Goal: Information Seeking & Learning: Learn about a topic

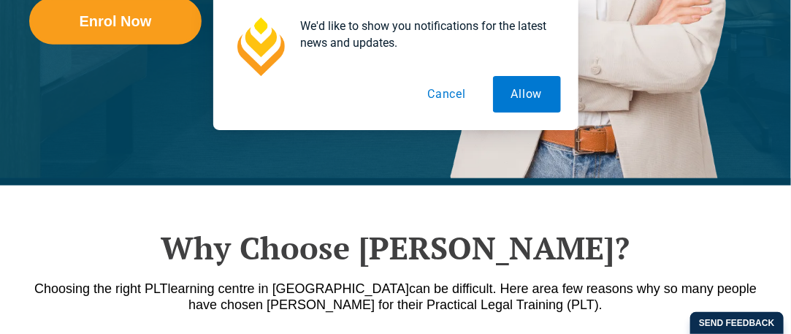
scroll to position [495, 0]
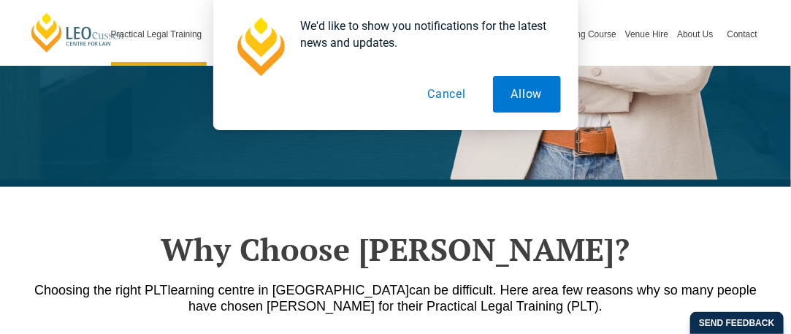
click at [521, 96] on button "Allow" at bounding box center [527, 94] width 68 height 37
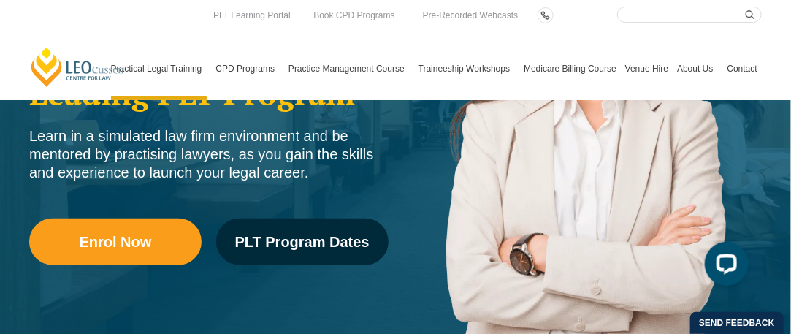
scroll to position [0, 0]
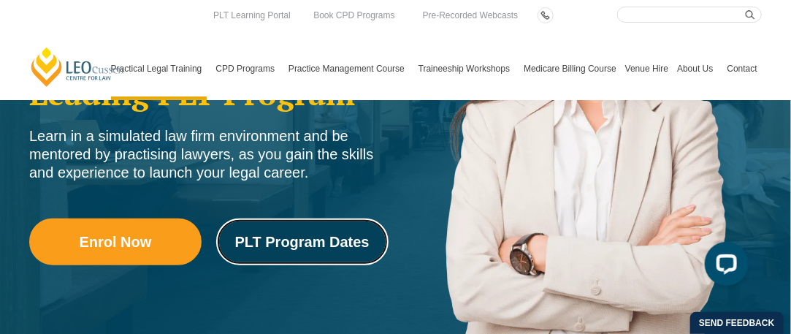
click at [332, 243] on span "PLT Program Dates" at bounding box center [302, 241] width 134 height 15
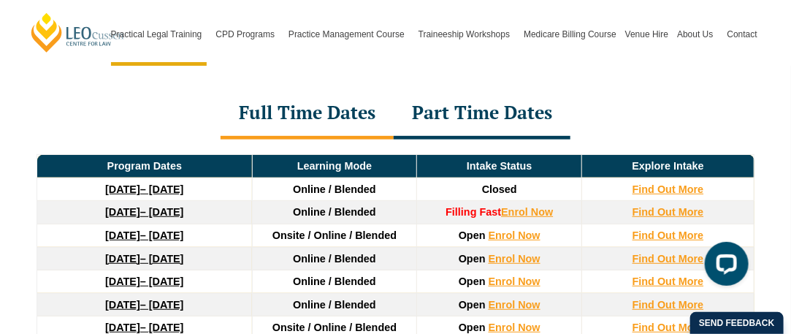
scroll to position [1990, 0]
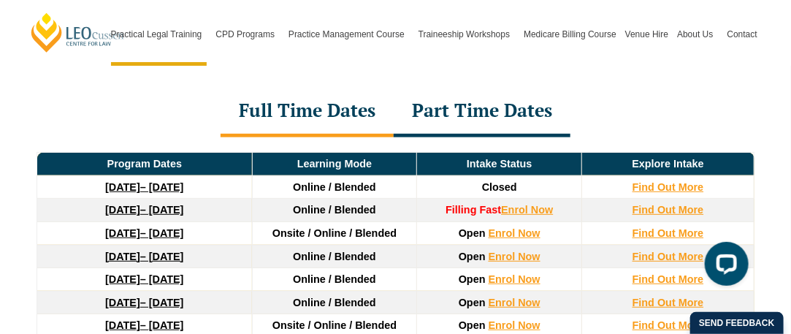
click at [467, 96] on div "Part Time Dates" at bounding box center [482, 111] width 177 height 51
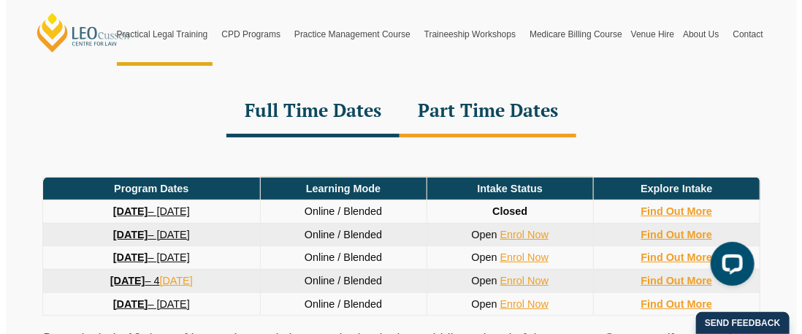
scroll to position [1996, 0]
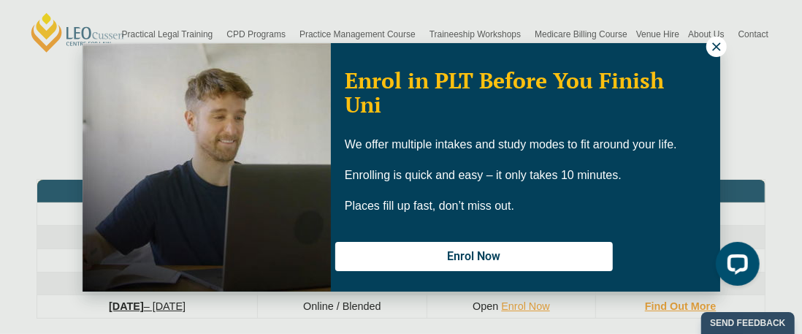
click at [720, 43] on icon at bounding box center [716, 46] width 13 height 13
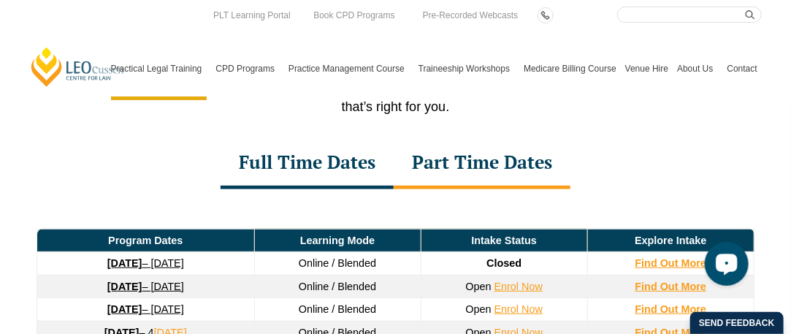
scroll to position [1938, 0]
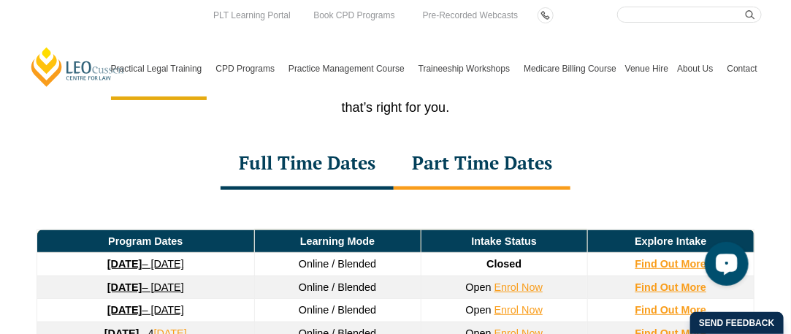
click at [324, 159] on div "Full Time Dates" at bounding box center [307, 164] width 173 height 51
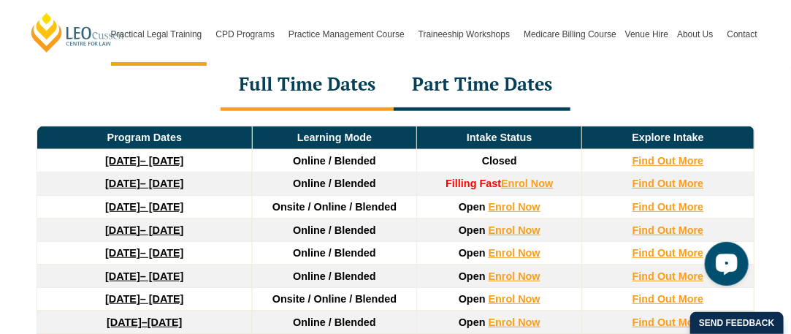
scroll to position [2017, 0]
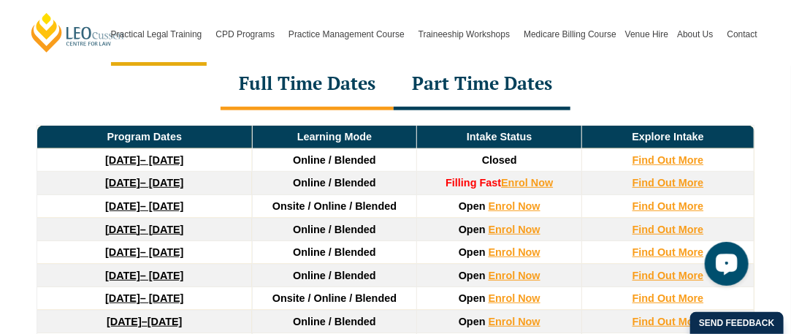
click at [489, 66] on div "Part Time Dates" at bounding box center [482, 84] width 177 height 51
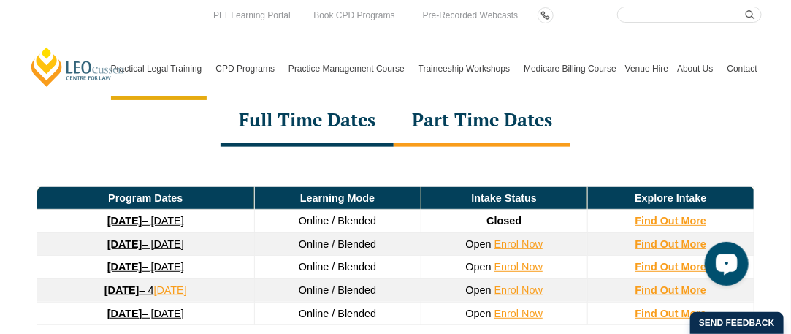
scroll to position [1979, 0]
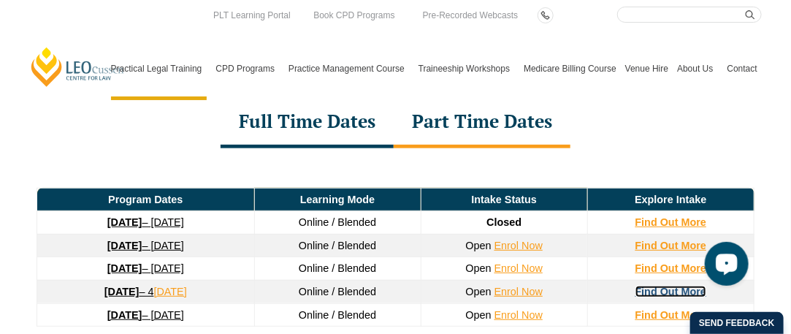
click at [644, 286] on strong "Find Out More" at bounding box center [671, 292] width 72 height 12
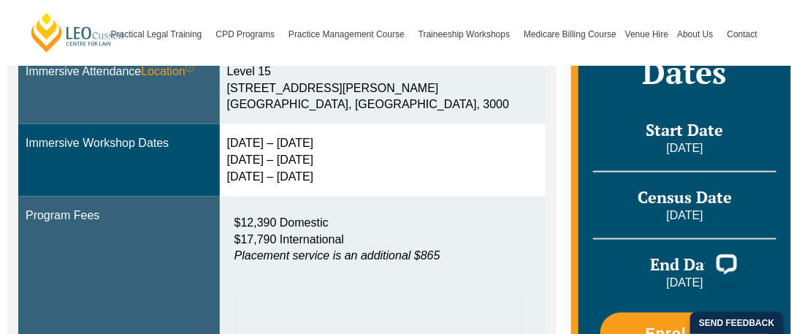
scroll to position [552, 0]
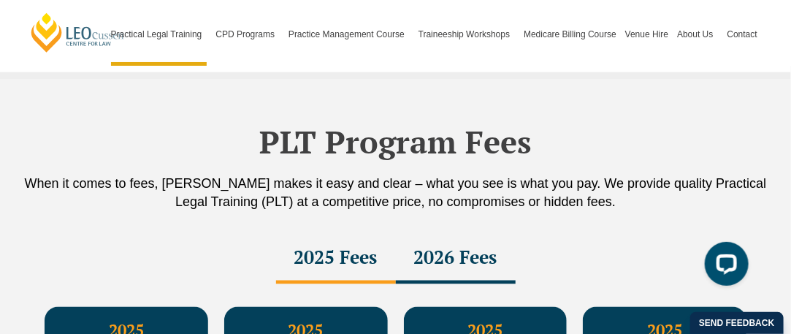
scroll to position [2478, 0]
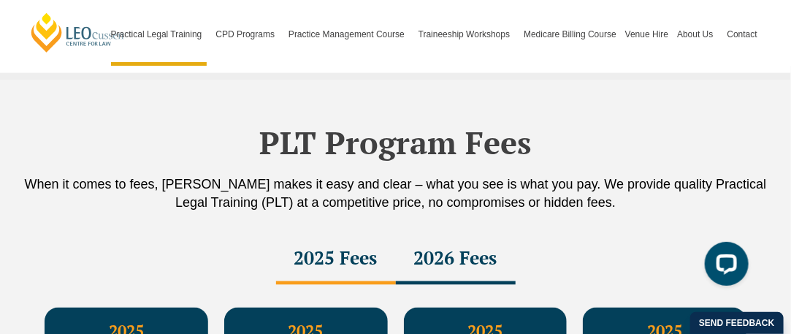
click at [436, 238] on div "2026 Fees" at bounding box center [456, 259] width 120 height 51
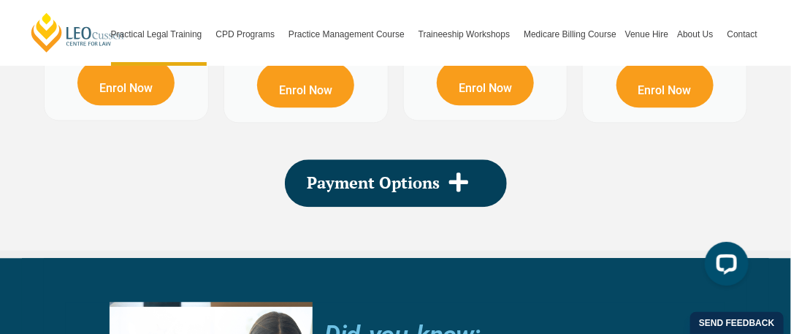
scroll to position [2939, 0]
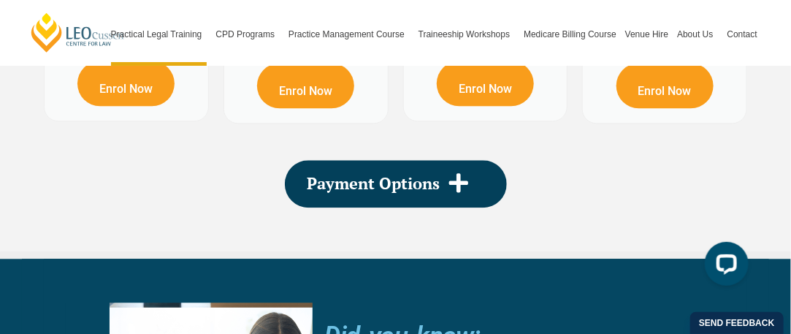
click at [421, 175] on span "Payment Options" at bounding box center [374, 183] width 133 height 16
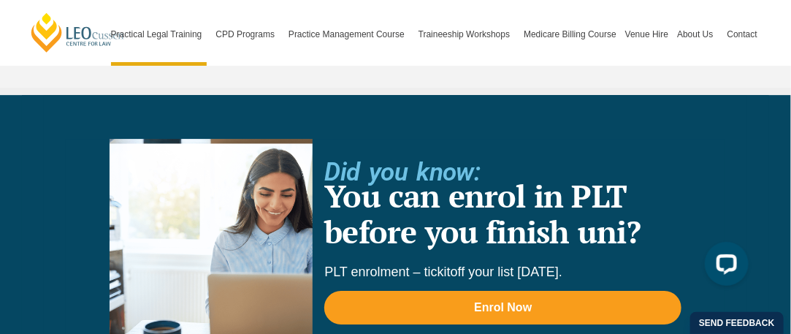
scroll to position [3386, 0]
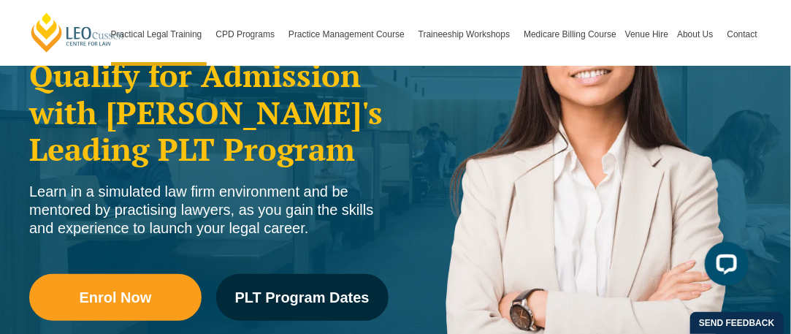
scroll to position [226, 0]
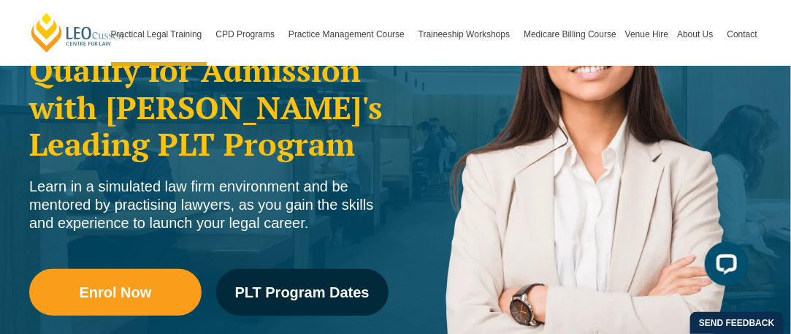
click at [294, 245] on div "Practical Legal Training in Victoria Qualify for Admission with Victoria's Lead…" at bounding box center [209, 183] width 374 height 351
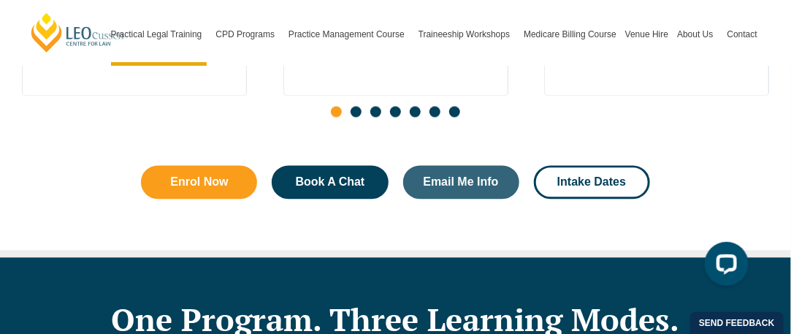
scroll to position [982, 0]
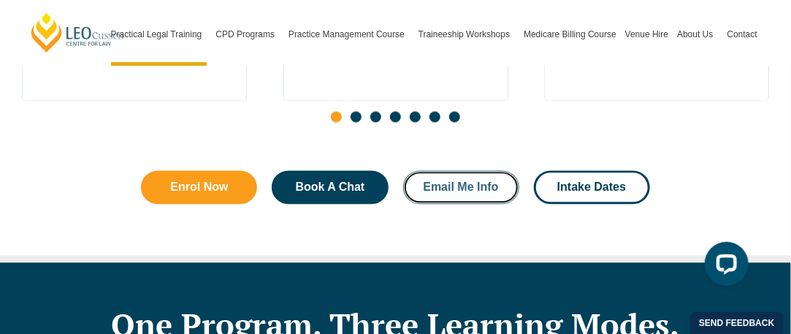
click at [452, 181] on span "Email Me Info" at bounding box center [460, 187] width 75 height 12
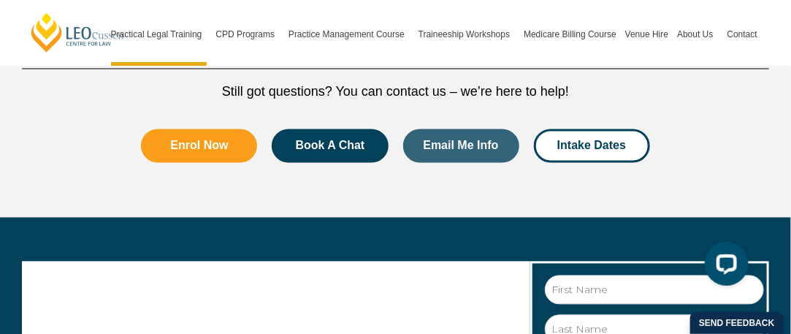
scroll to position [8255, 0]
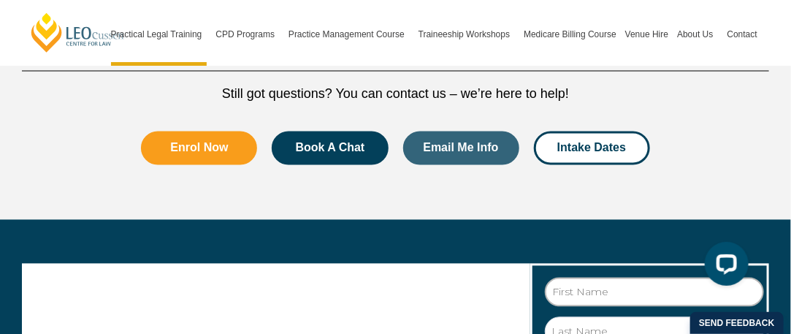
click at [578, 278] on input "First Name" at bounding box center [654, 292] width 219 height 29
type input "Philippa"
type input "Lettas"
type input "philippa.lettas@hotmail.com"
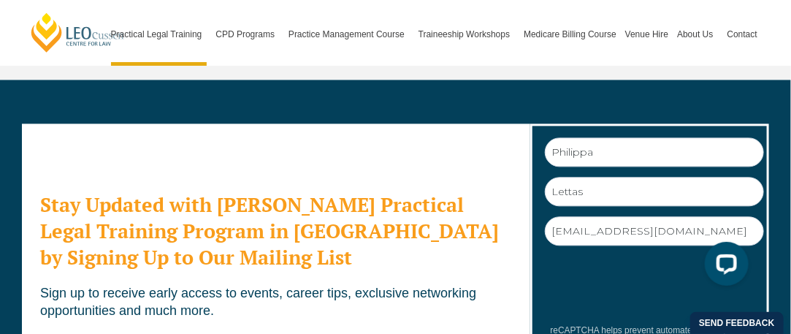
scroll to position [8402, 0]
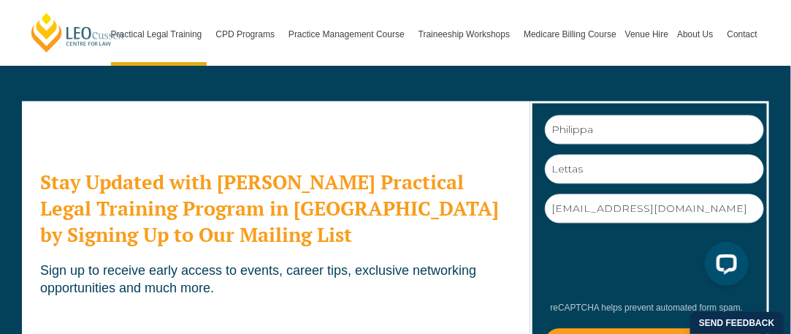
scroll to position [8418, 0]
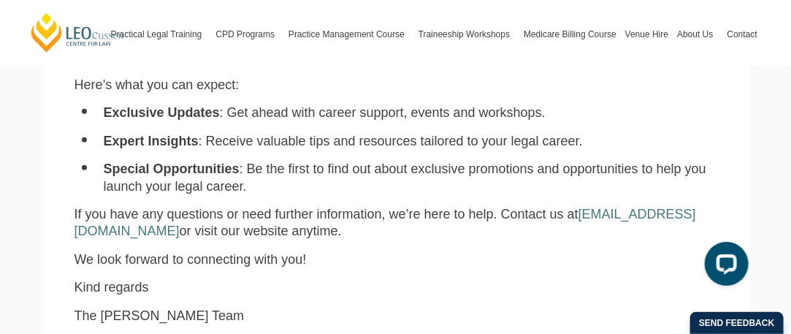
scroll to position [368, 0]
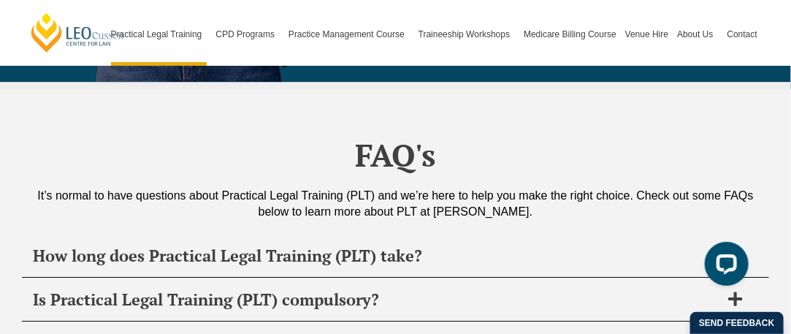
scroll to position [6984, 0]
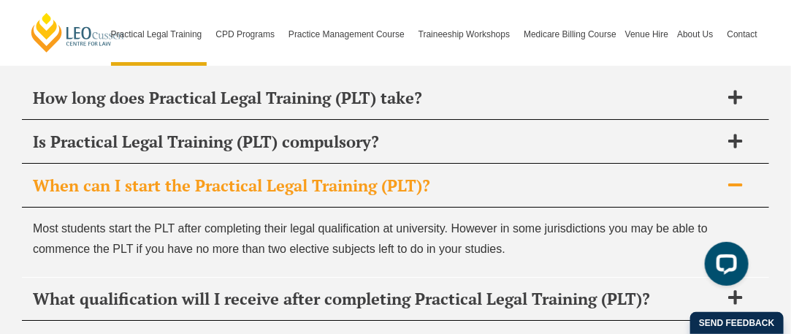
scroll to position [7150, 0]
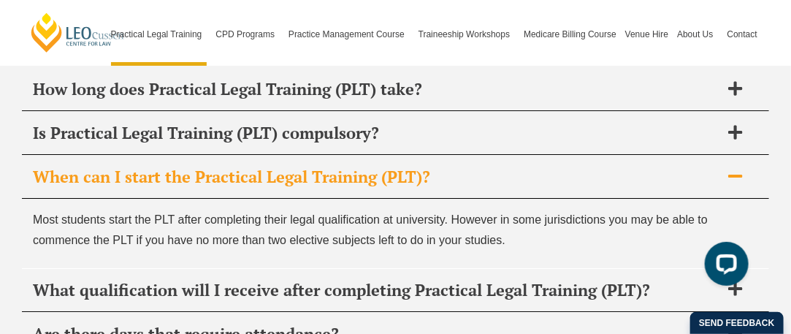
click at [383, 280] on h2 "What qualification will I receive after completing Practical Legal Training (PL…" at bounding box center [376, 290] width 687 height 20
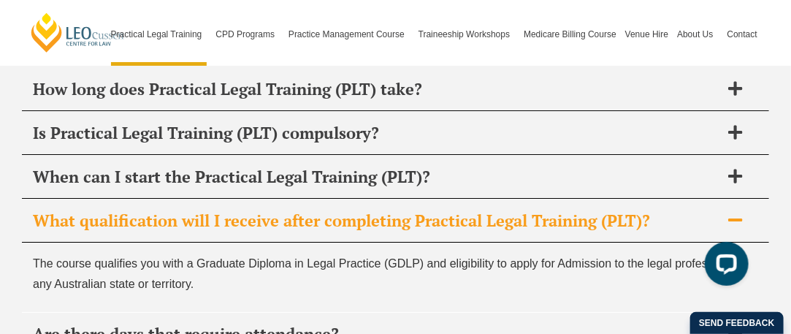
click at [345, 324] on h2 "Are there days that require attendance?" at bounding box center [376, 334] width 687 height 20
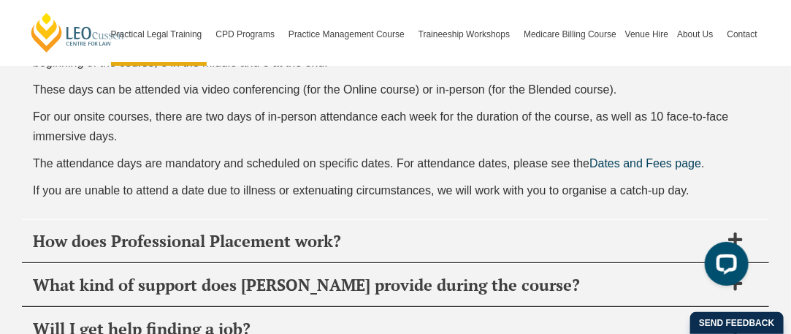
scroll to position [7431, 0]
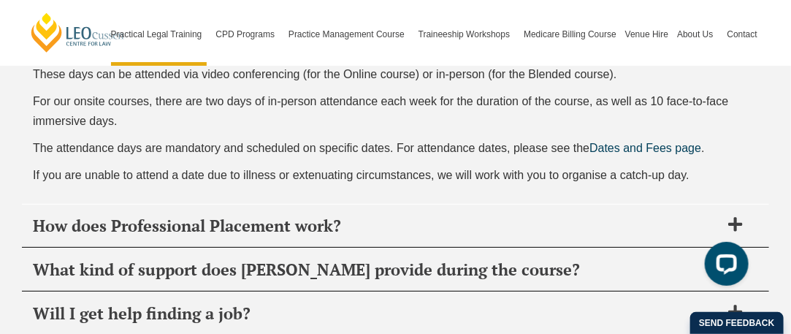
click at [282, 303] on h2 "Will I get help finding a job?" at bounding box center [376, 313] width 687 height 20
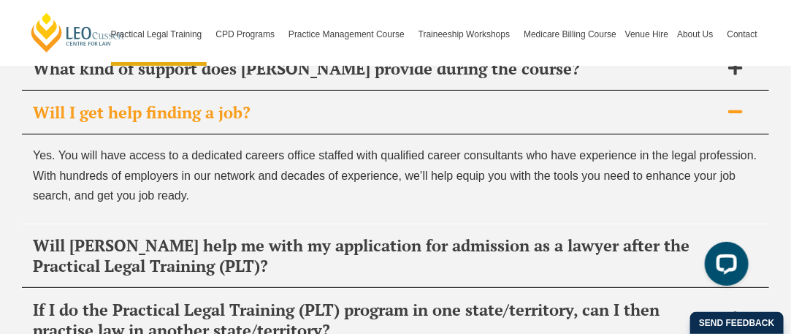
scroll to position [7439, 0]
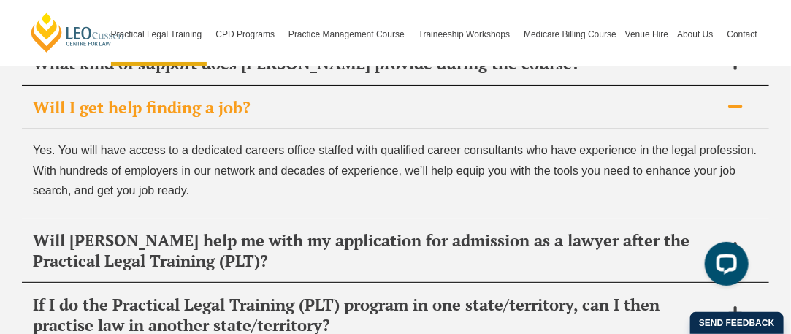
click at [278, 294] on h2 "If I do the Practical Legal Training (PLT) program in one state/territory, can …" at bounding box center [376, 314] width 687 height 41
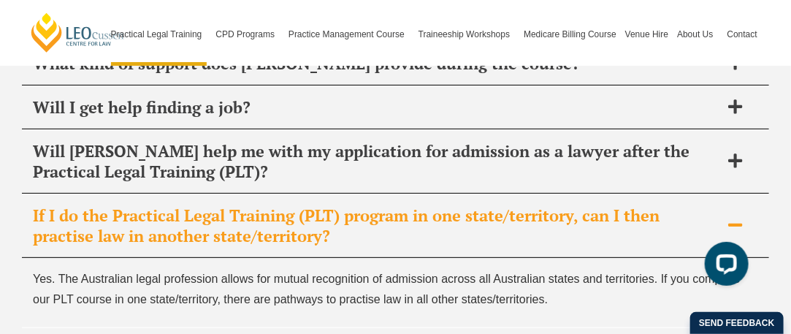
scroll to position [7426, 0]
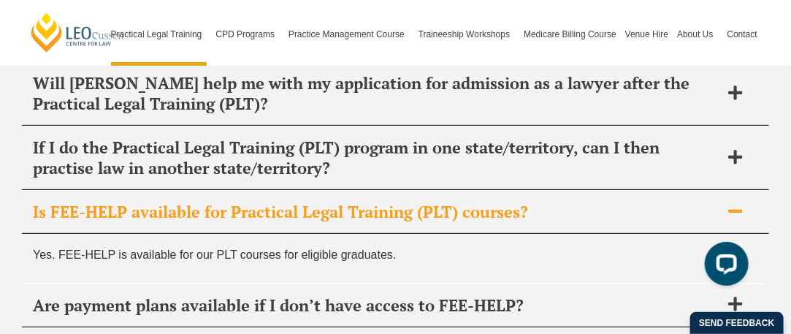
scroll to position [7508, 0]
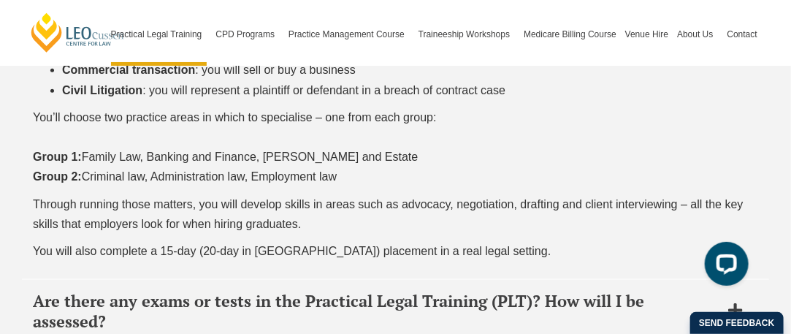
scroll to position [7923, 0]
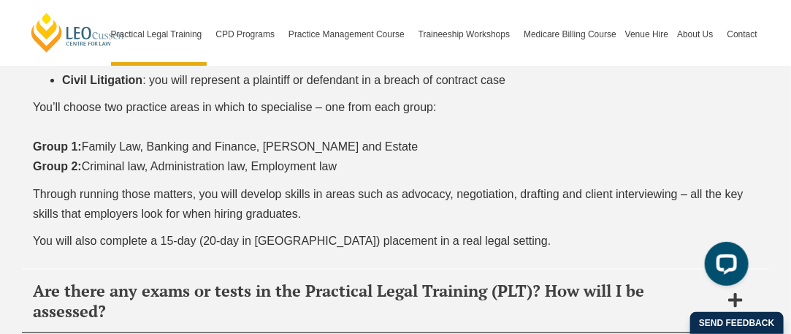
click at [138, 116] on div "In our PLT, you’ll learn how to become a lawyer by working in a simulated law f…" at bounding box center [395, 87] width 747 height 364
click at [138, 270] on div "Are there any exams or tests in the Practical Legal Training (PLT)? How will I …" at bounding box center [395, 302] width 747 height 64
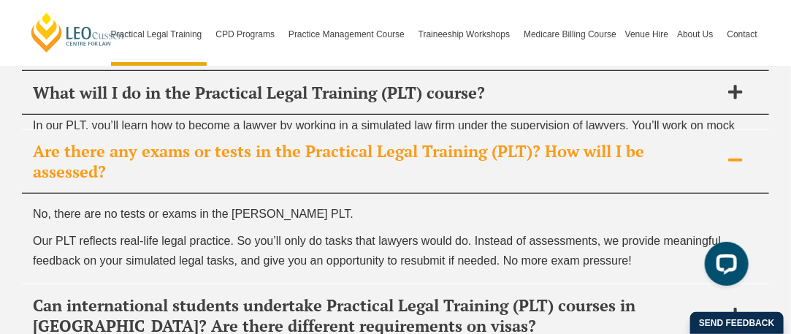
scroll to position [7700, 0]
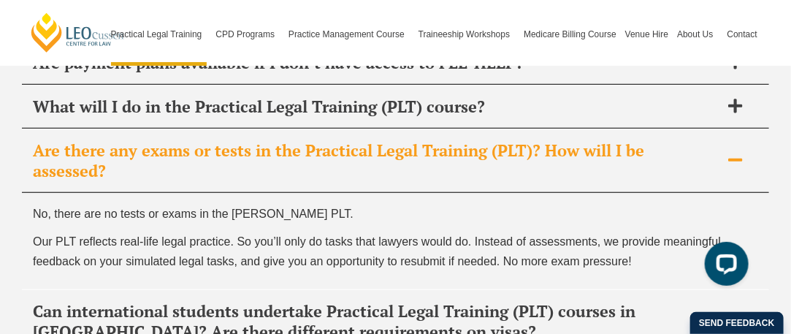
click at [138, 193] on div "No, there are no tests or exams in the Leo Cussen PLT. Our PLT reflects real-li…" at bounding box center [395, 241] width 747 height 96
click at [131, 290] on div "Can international students undertake Practical Legal Training (PLT) courses in …" at bounding box center [395, 322] width 747 height 64
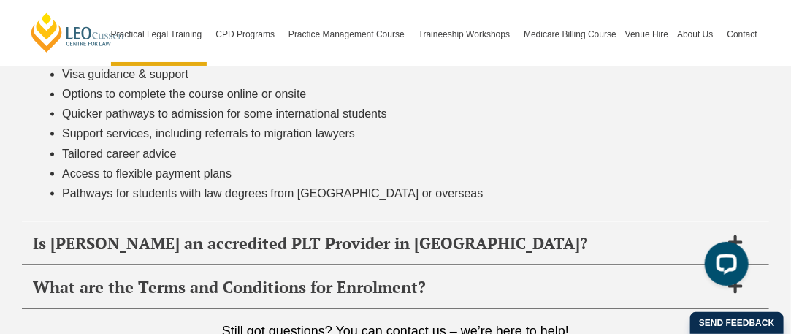
scroll to position [7982, 0]
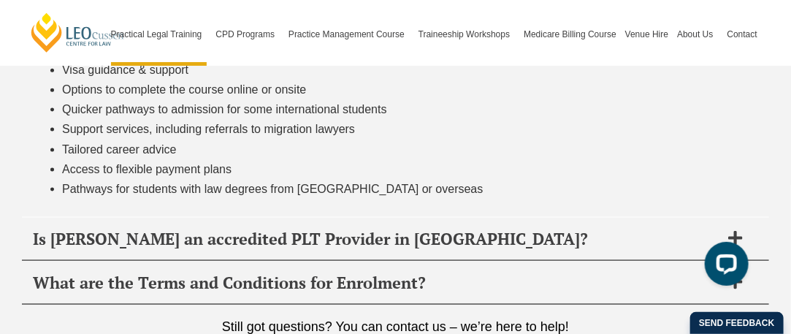
click at [159, 229] on h2 "Is Leo Cussen an accredited PLT Provider in VIC?" at bounding box center [376, 239] width 687 height 20
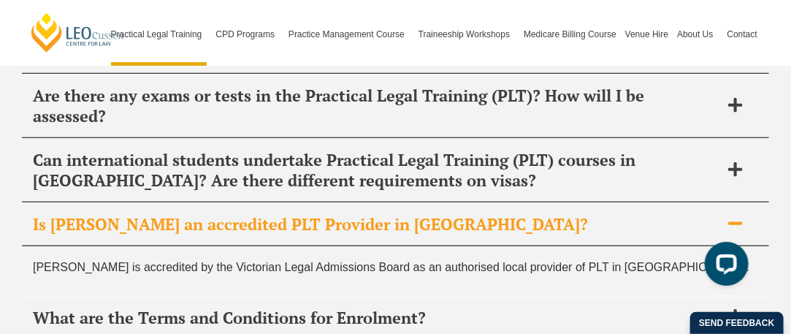
scroll to position [7753, 0]
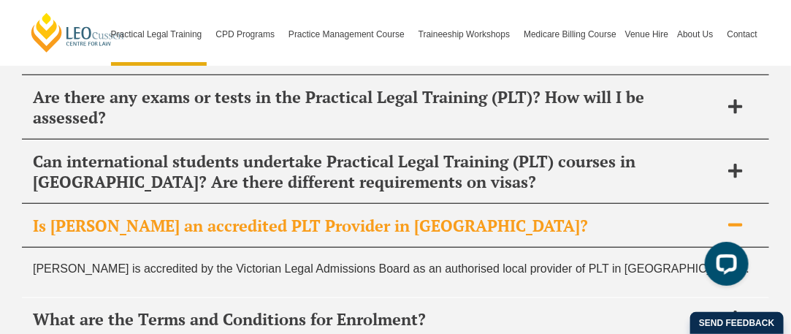
click at [156, 248] on div "Leo Cussen is accredited by the Victorian Legal Admissions Board as an authoris…" at bounding box center [395, 272] width 747 height 49
click at [152, 298] on div "What are the Terms and Conditions for Enrolment?" at bounding box center [395, 319] width 747 height 43
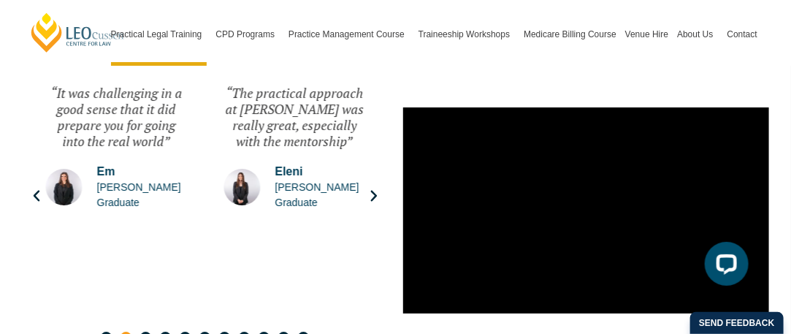
scroll to position [3481, 0]
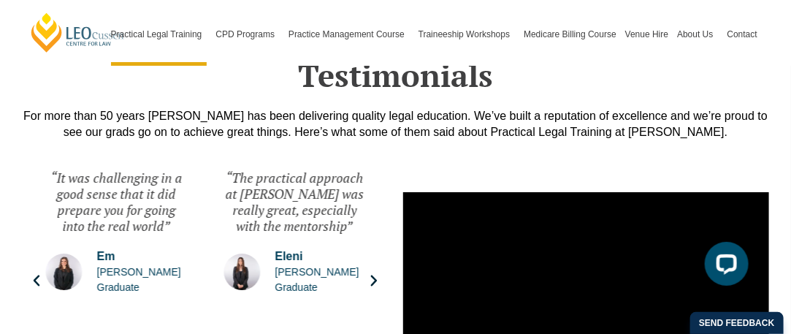
click at [369, 273] on icon "Next slide" at bounding box center [374, 280] width 15 height 15
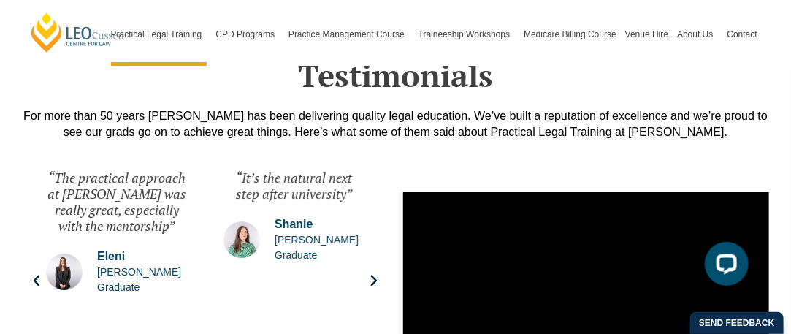
click at [369, 273] on icon "Next slide" at bounding box center [374, 280] width 15 height 15
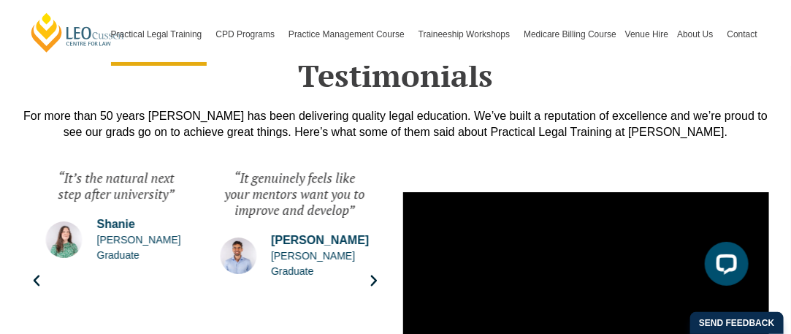
click at [369, 273] on icon "Next slide" at bounding box center [374, 280] width 15 height 15
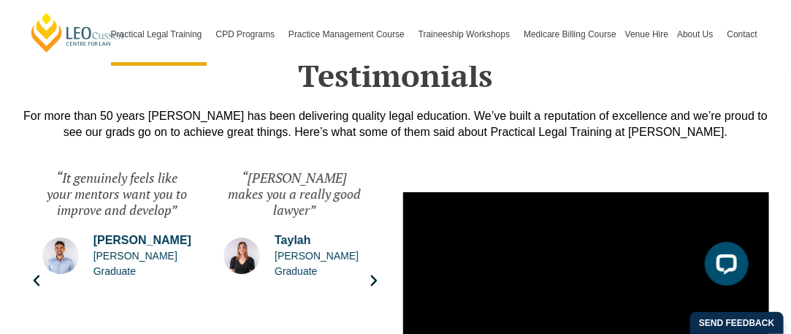
click at [369, 273] on icon "Next slide" at bounding box center [374, 280] width 15 height 15
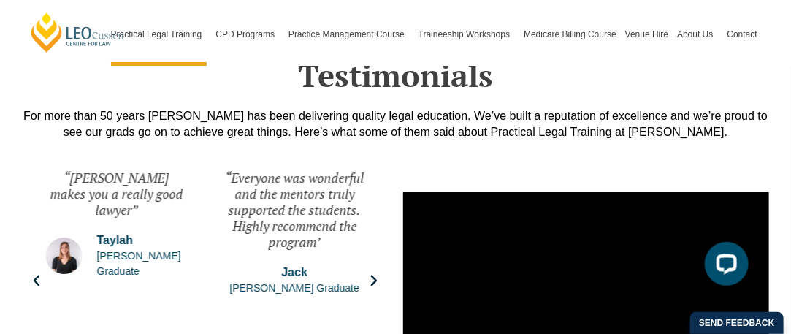
click at [369, 273] on icon "Next slide" at bounding box center [374, 280] width 15 height 15
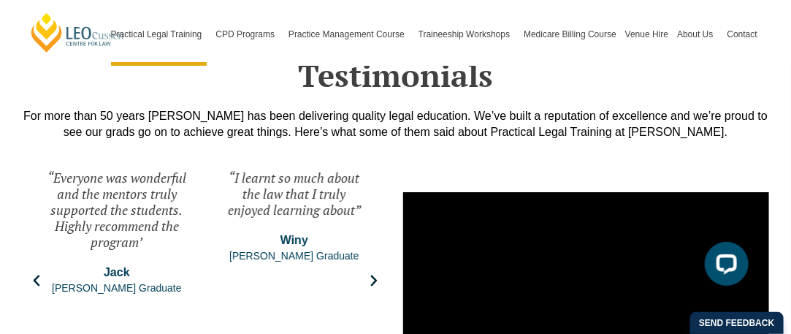
click at [369, 273] on icon "Next slide" at bounding box center [374, 280] width 15 height 15
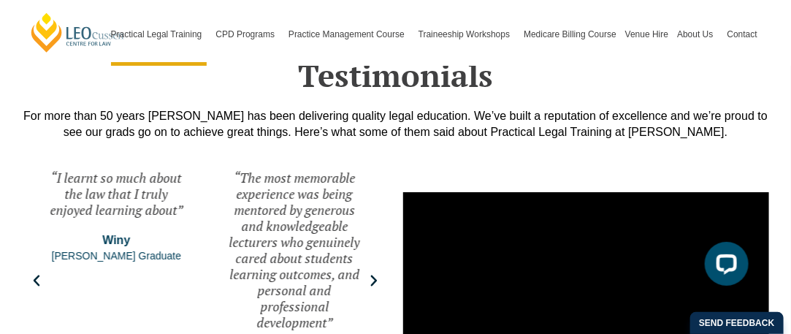
click at [369, 273] on icon "Next slide" at bounding box center [374, 280] width 15 height 15
